Goal: Find specific page/section: Find specific page/section

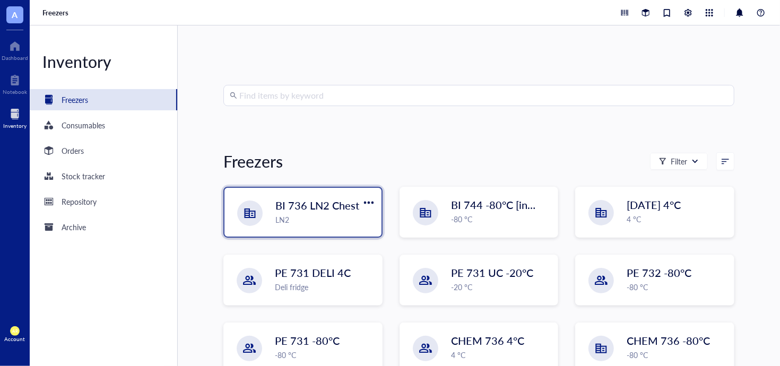
scroll to position [54, 0]
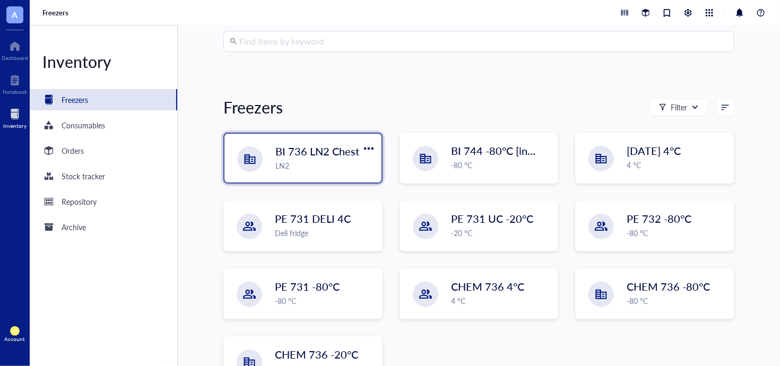
click at [323, 154] on span "BI 736 LN2 Chest" at bounding box center [317, 151] width 84 height 15
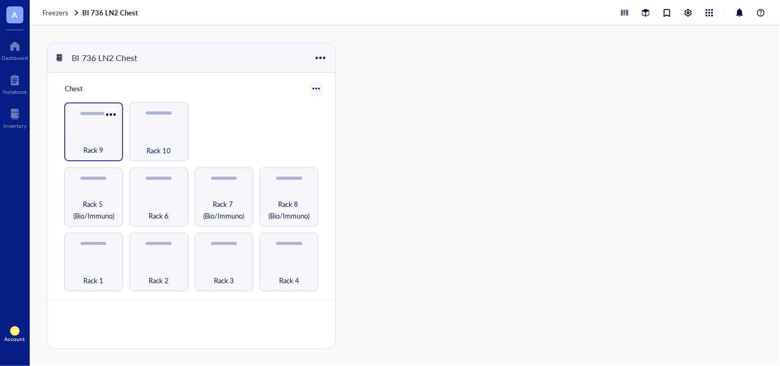
click at [106, 137] on div "Rack 9" at bounding box center [94, 144] width 48 height 23
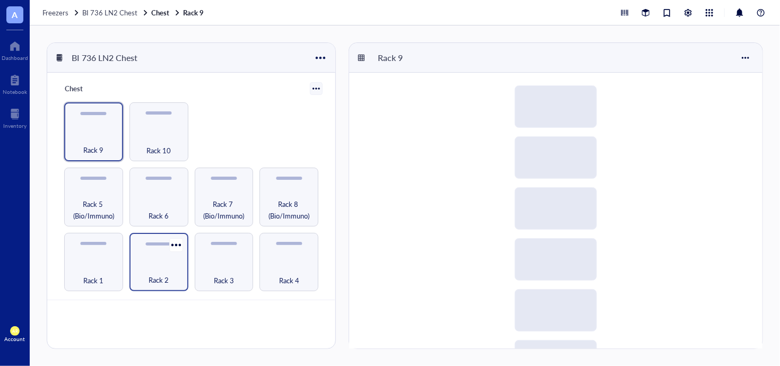
click at [165, 267] on div "Rack 2" at bounding box center [159, 274] width 48 height 23
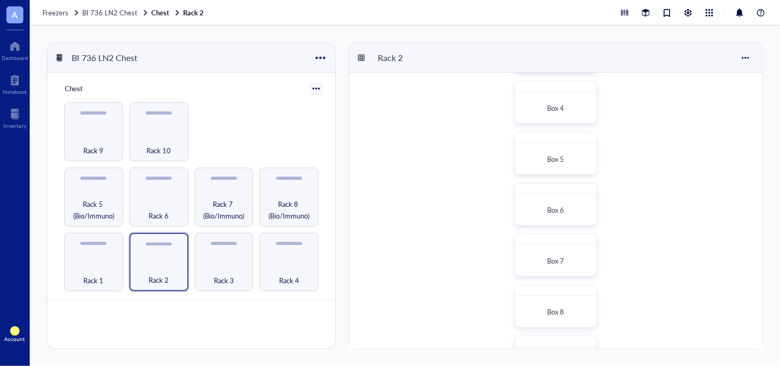
scroll to position [251, 0]
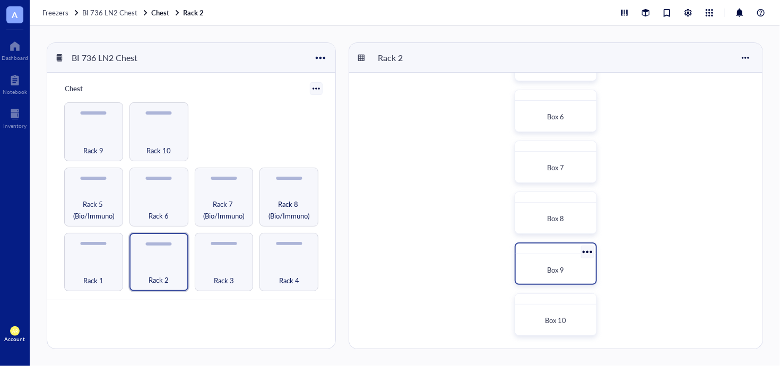
click at [568, 272] on div "Box 9" at bounding box center [555, 270] width 63 height 11
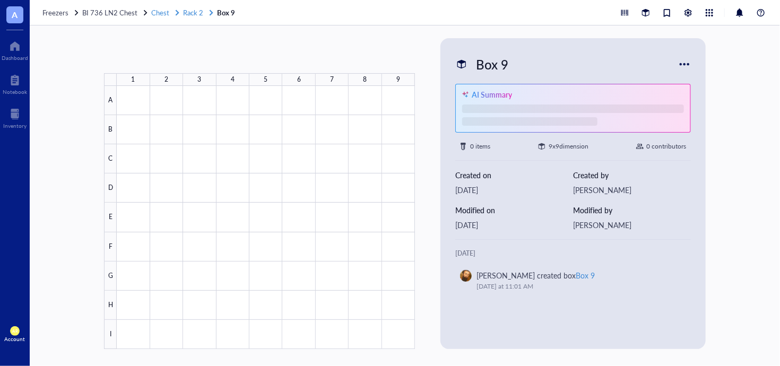
click at [187, 13] on span "Rack 2" at bounding box center [193, 12] width 20 height 10
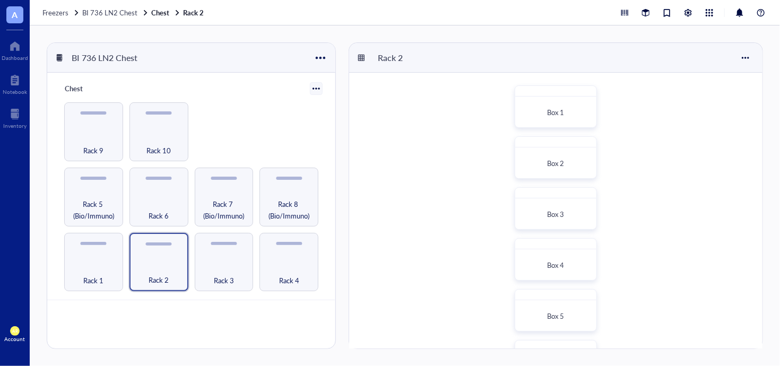
scroll to position [251, 0]
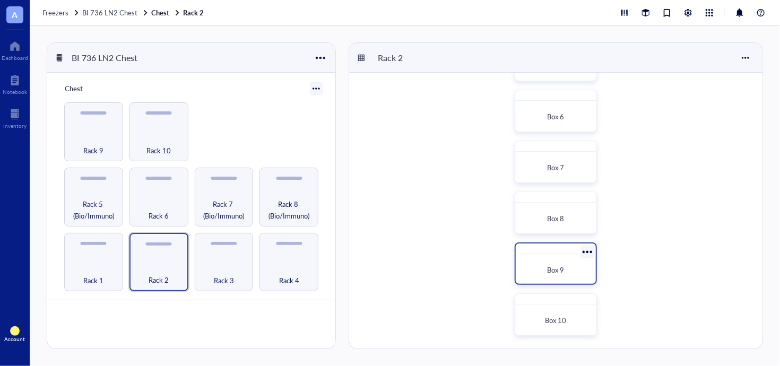
click at [560, 275] on div "Box 9" at bounding box center [556, 270] width 72 height 23
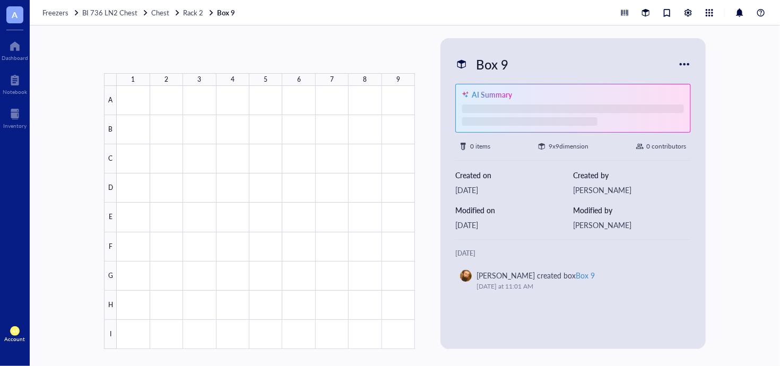
click at [690, 63] on div at bounding box center [684, 64] width 17 height 17
